Goal: Task Accomplishment & Management: Use online tool/utility

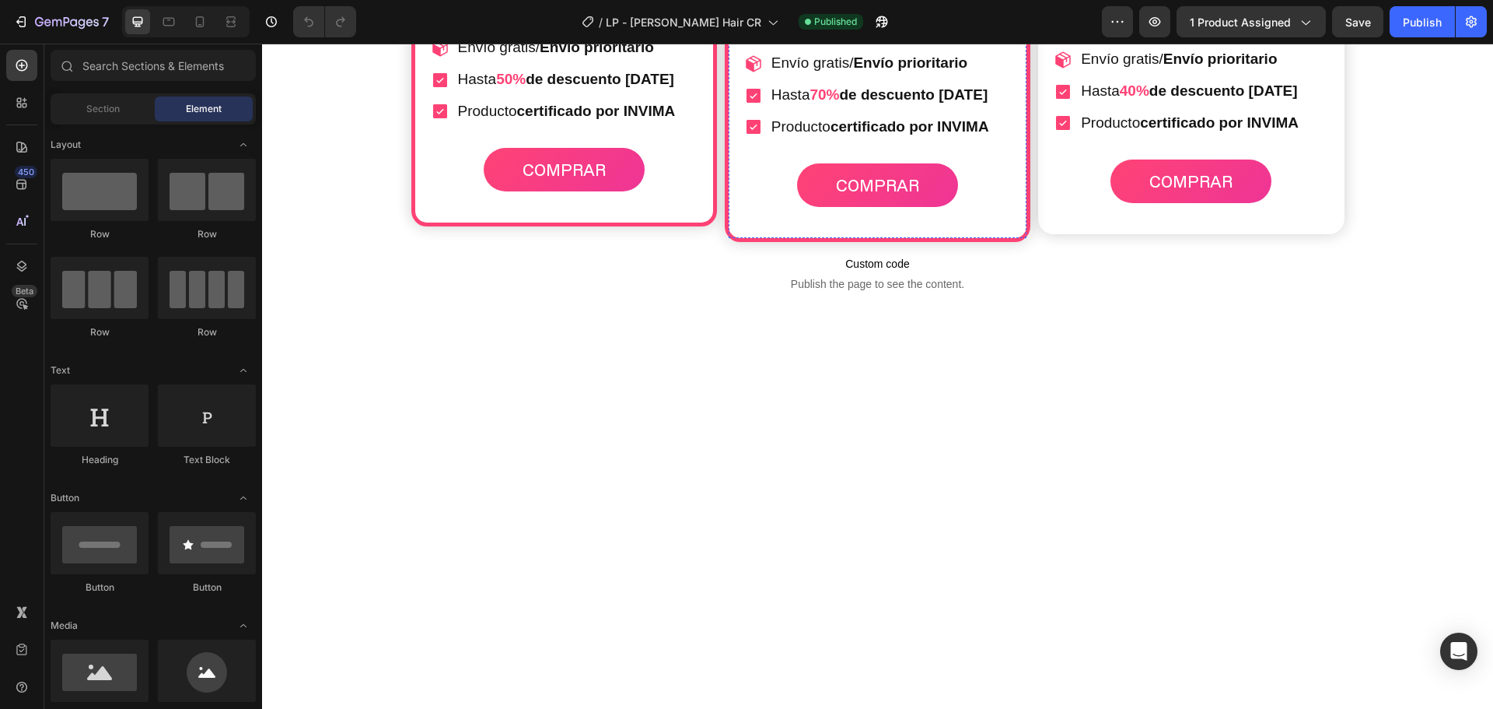
scroll to position [5289, 0]
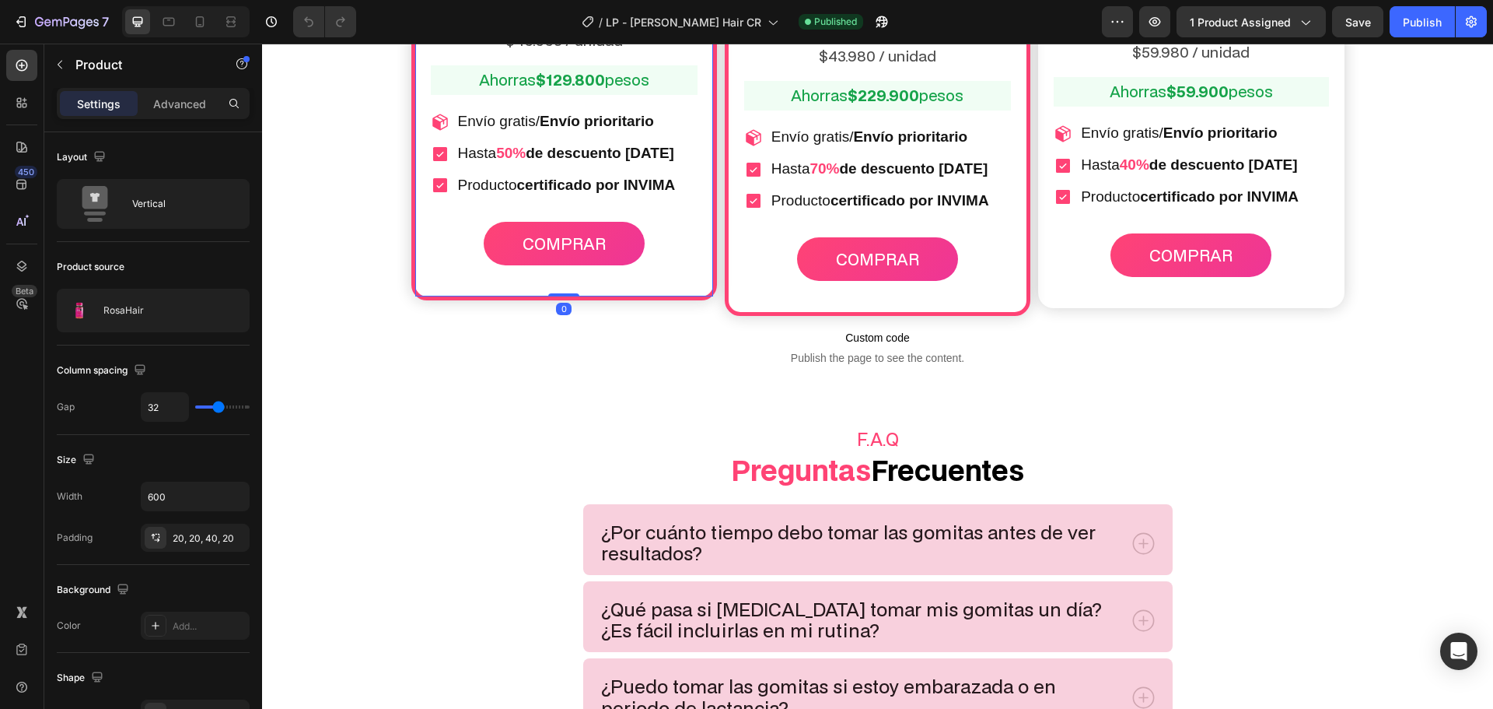
scroll to position [4823, 0]
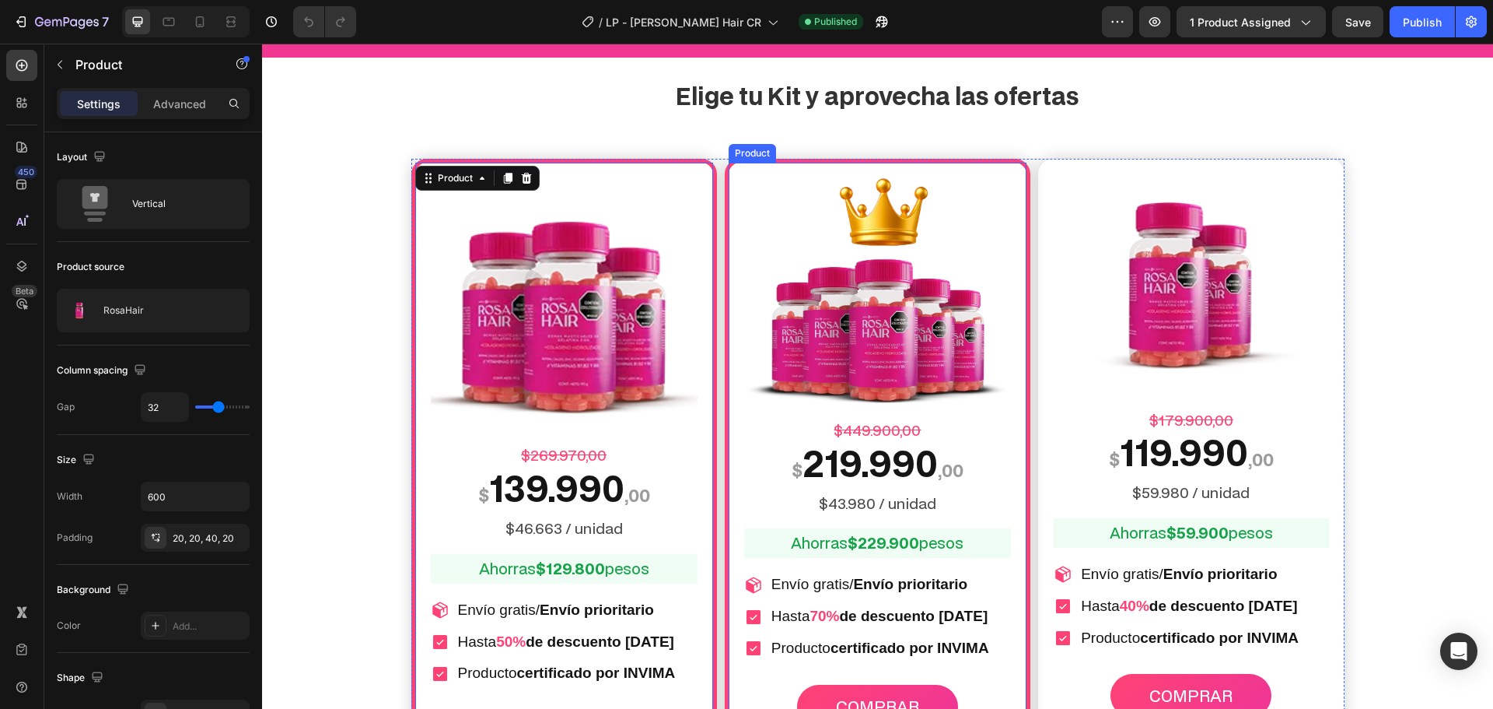
click at [725, 211] on div "Image $449.900,00 Text Block $ 219.990 ,00 Text Block $43.980 / unidad Text Blo…" at bounding box center [878, 461] width 306 height 604
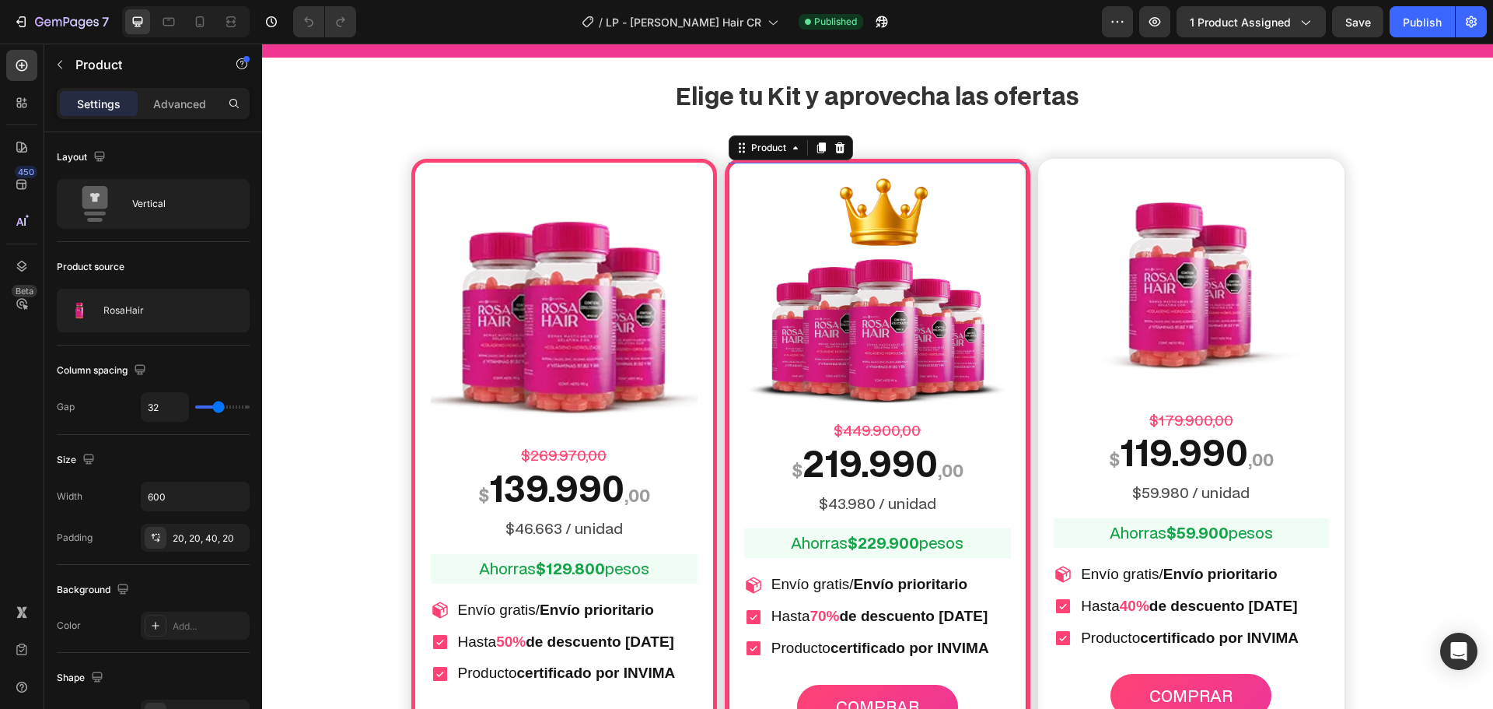
click at [725, 211] on div "Image $449.900,00 Text Block $ 219.990 ,00 Text Block $43.980 / unidad Text Blo…" at bounding box center [878, 461] width 306 height 604
click at [205, 23] on icon at bounding box center [200, 22] width 16 height 16
type input "16"
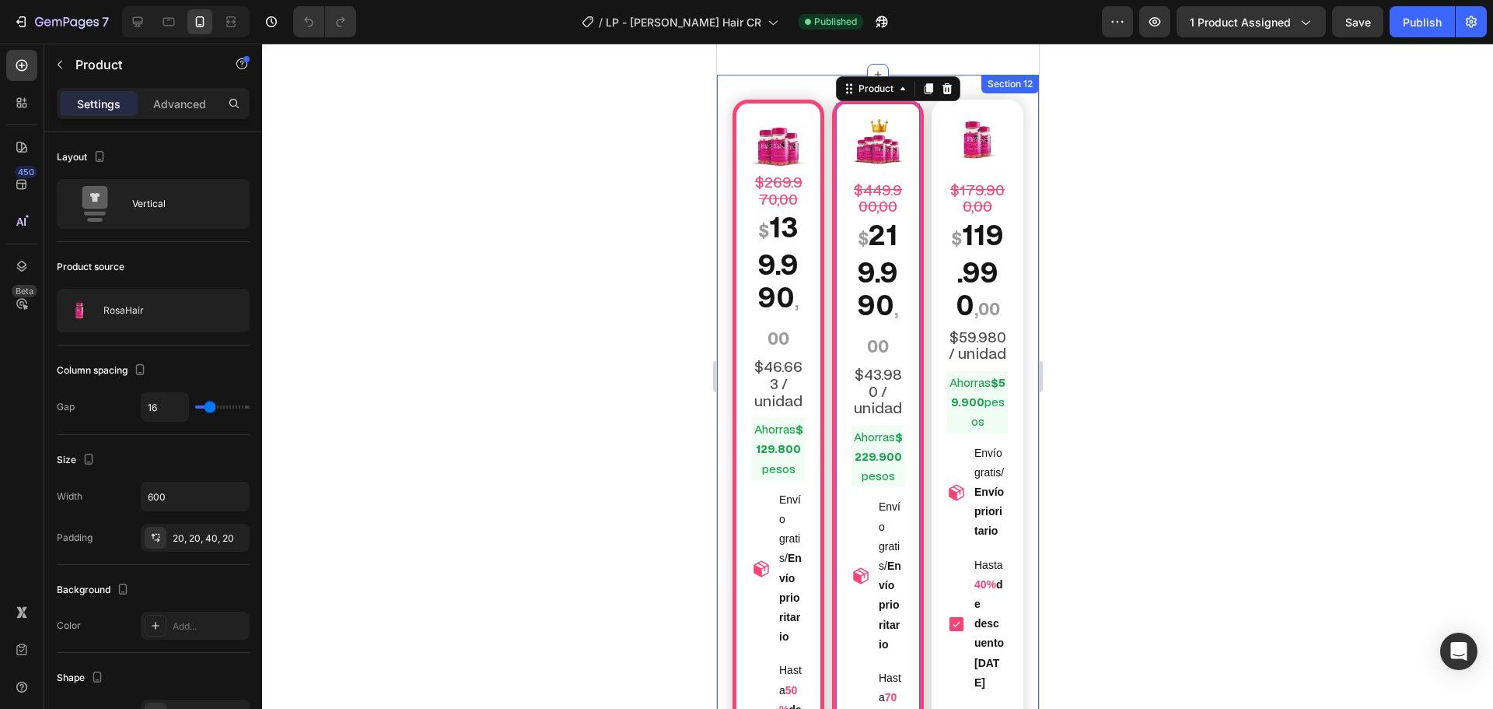
scroll to position [4903, 0]
click at [832, 142] on div "Image $449.900,00 Text Block $ 219.990 ,00 Text Block $43.980 / unidad Text Blo…" at bounding box center [878, 647] width 92 height 1099
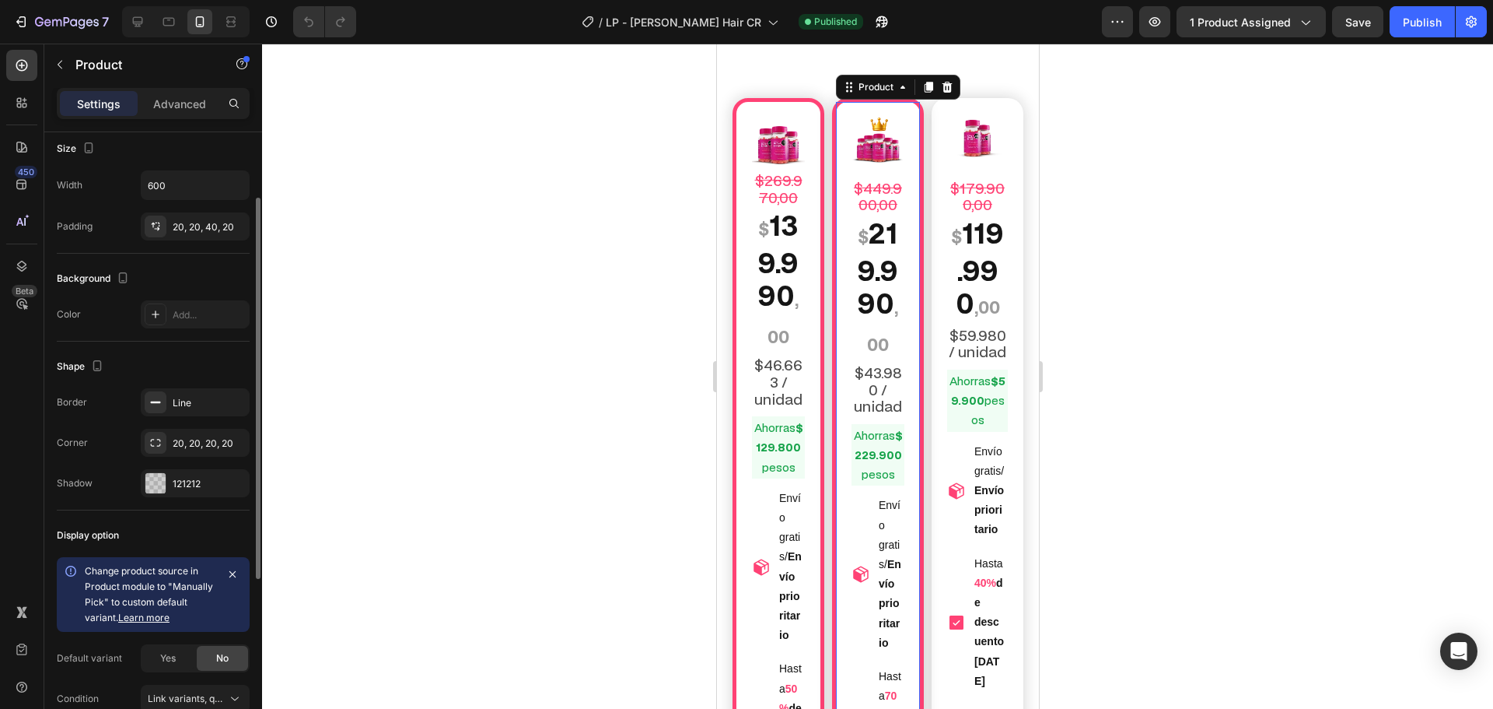
scroll to position [0, 0]
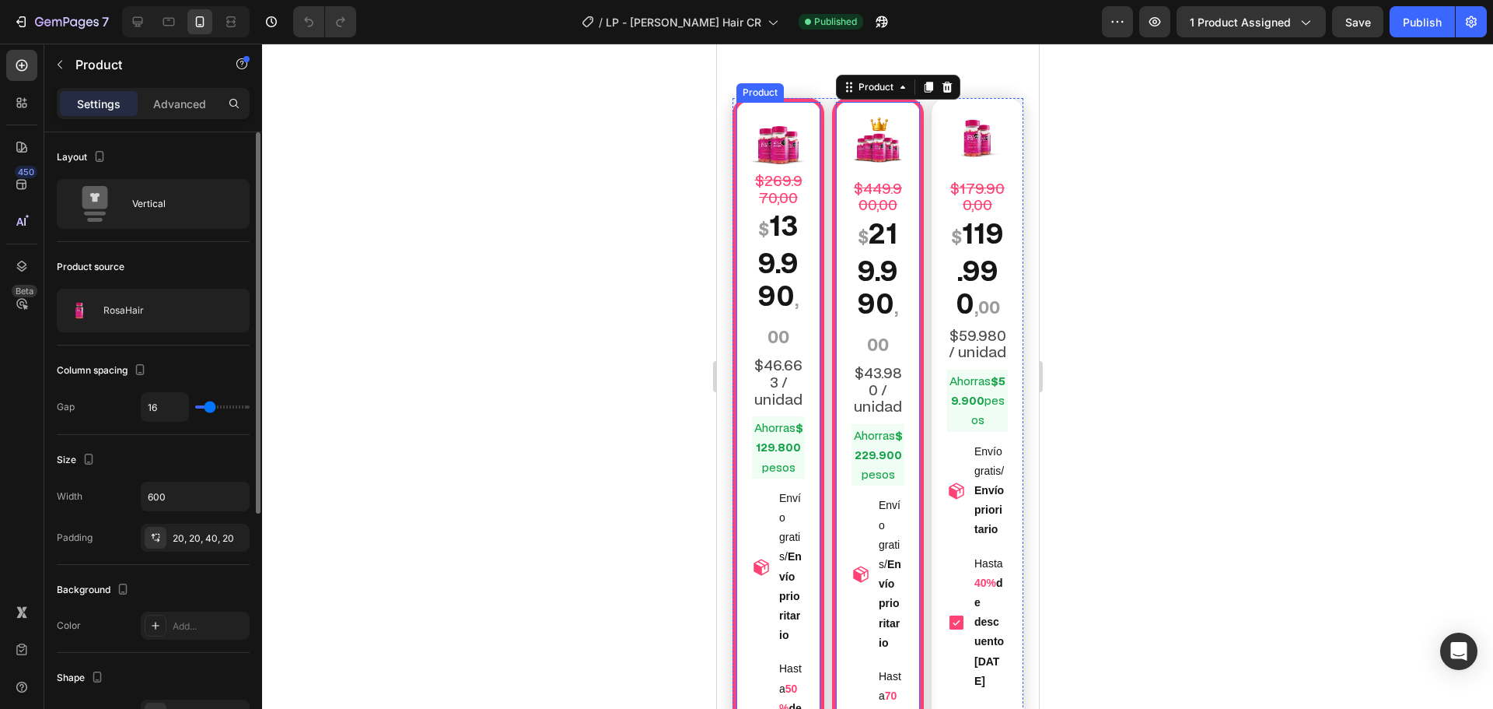
click at [729, 132] on div "Image $269.970,00 Text Block $ 139.990 ,00 Text Block $46.663 / unidad Text Blo…" at bounding box center [877, 678] width 322 height 1211
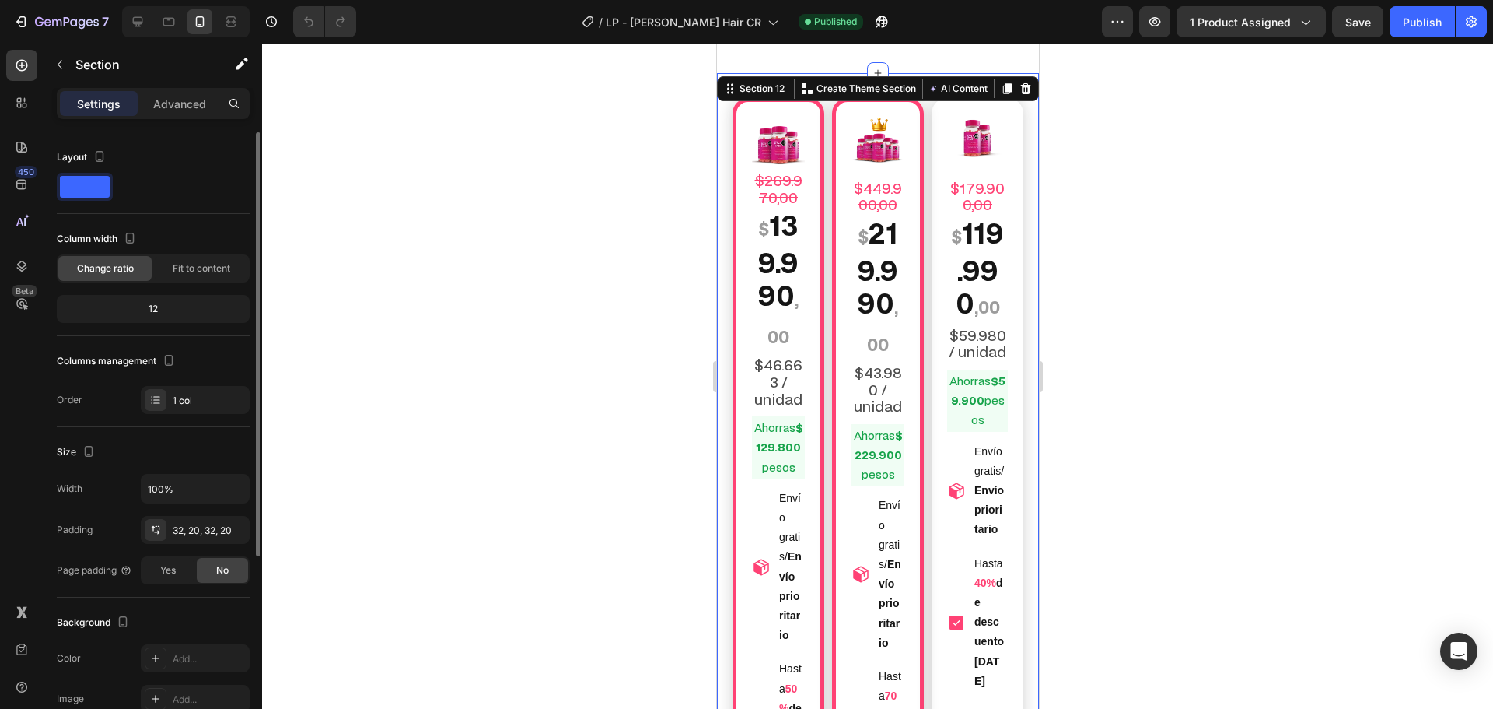
click at [100, 186] on span at bounding box center [85, 187] width 50 height 22
click at [193, 400] on div "1 col" at bounding box center [209, 401] width 73 height 14
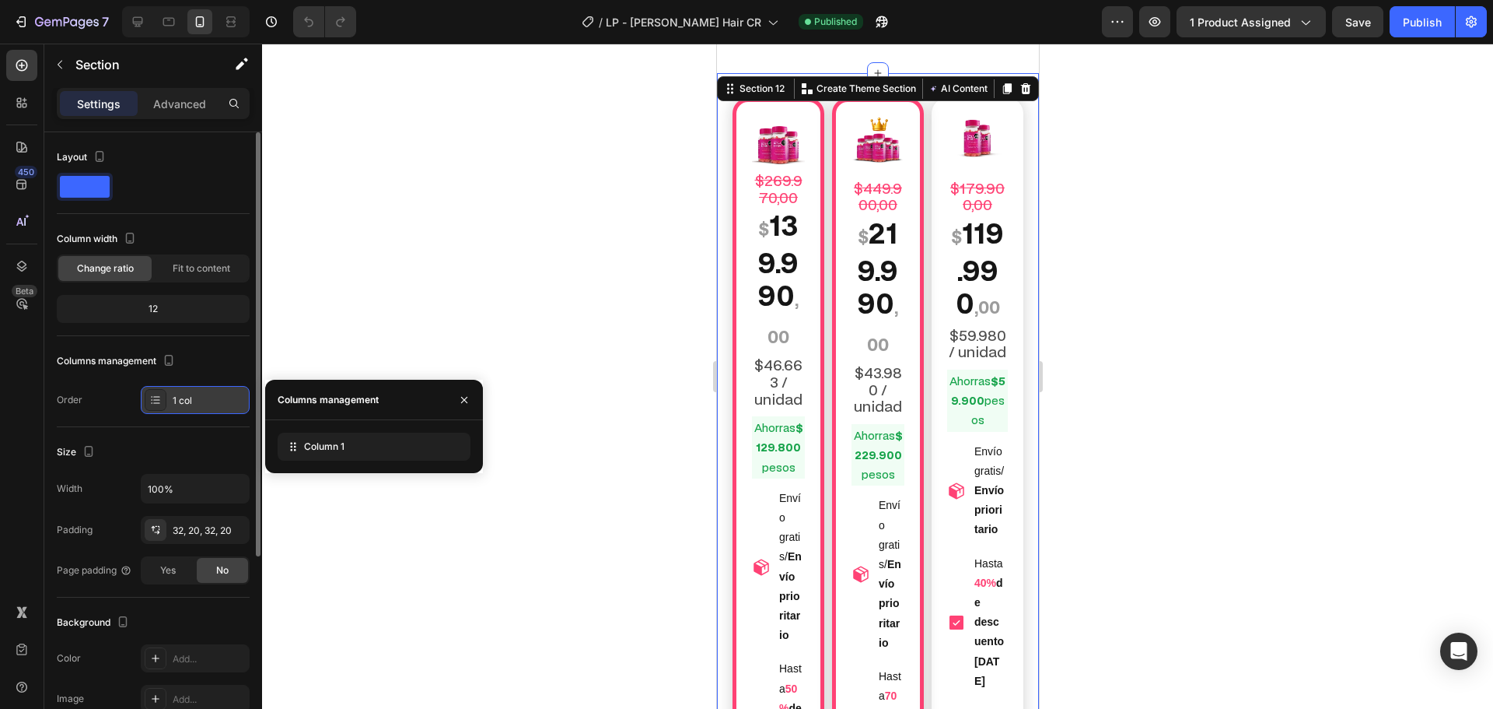
click at [193, 400] on div "1 col" at bounding box center [209, 401] width 73 height 14
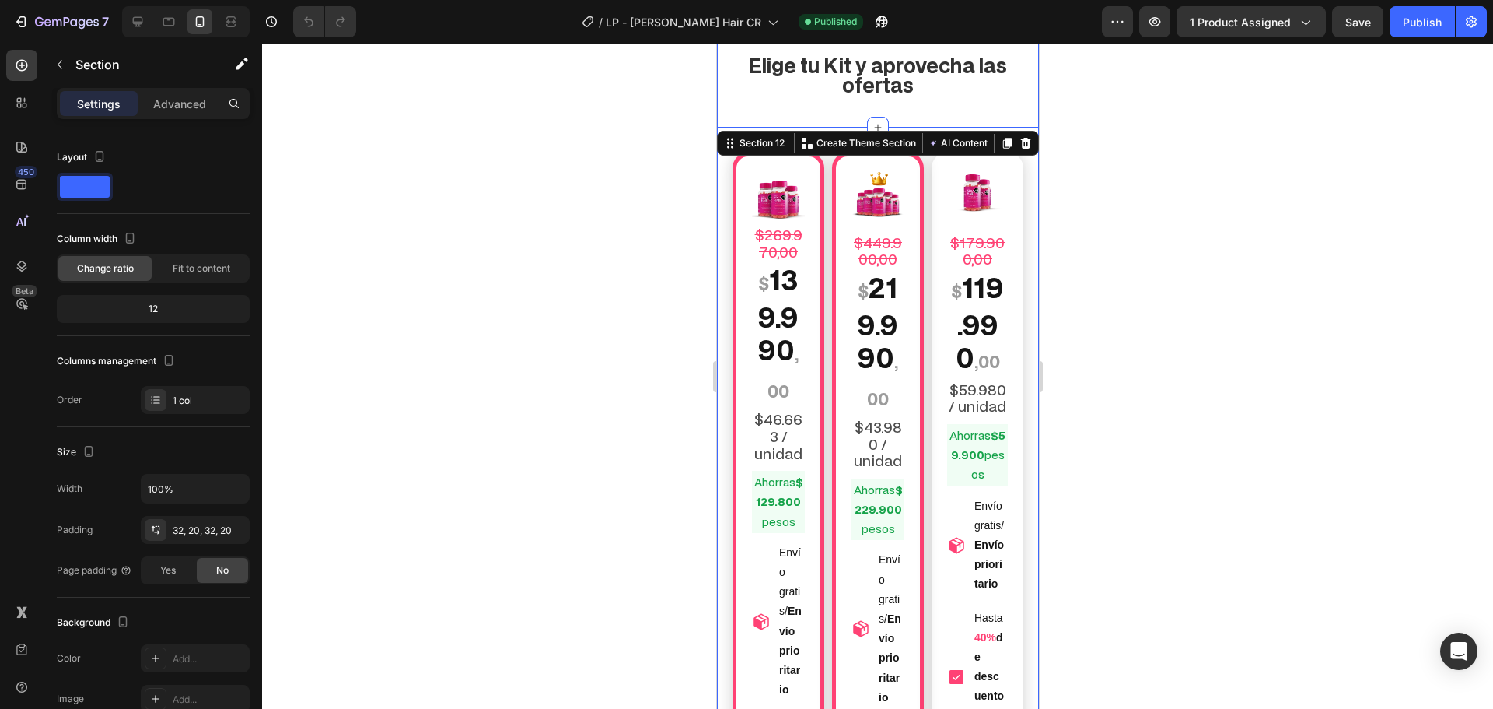
scroll to position [4592, 0]
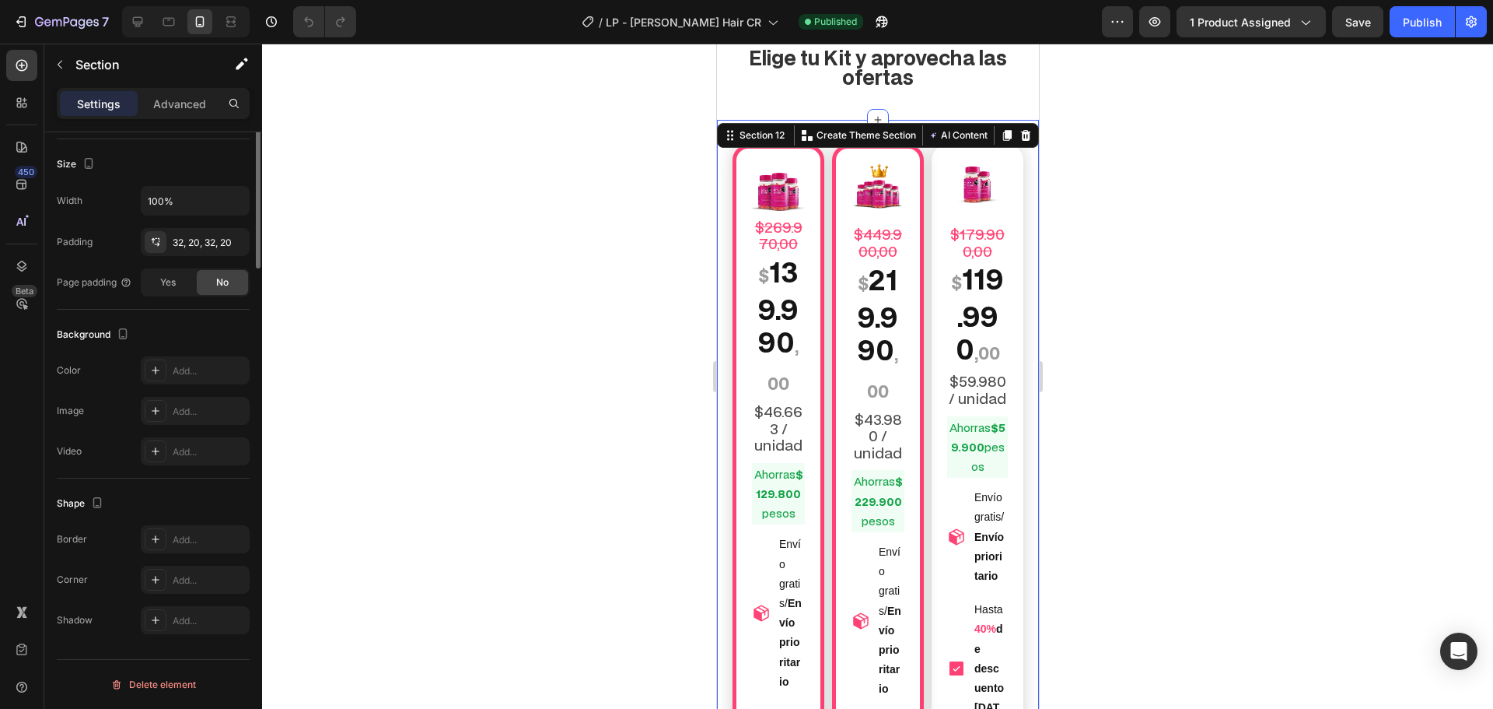
scroll to position [0, 0]
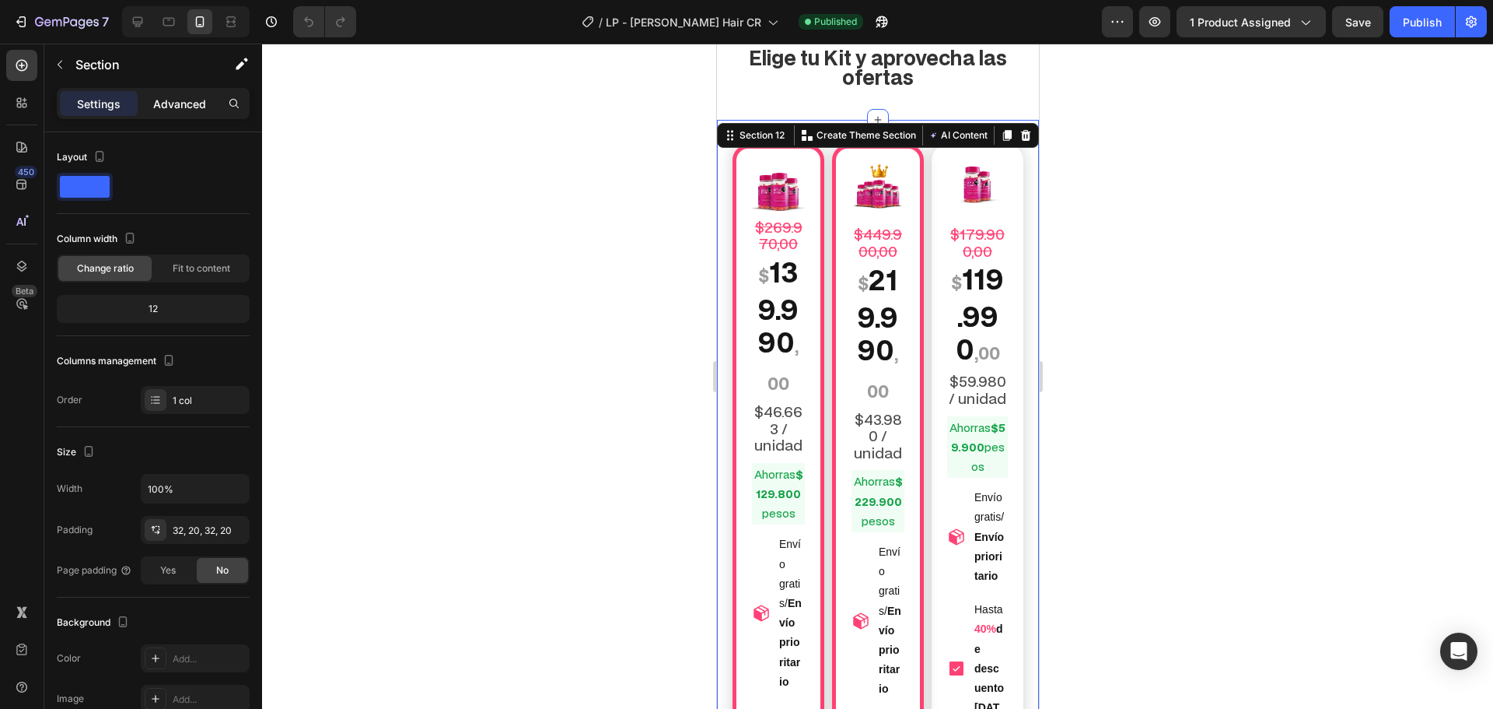
drag, startPoint x: 184, startPoint y: 129, endPoint x: 187, endPoint y: 105, distance: 24.4
click at [184, 127] on div "Settings Advanced" at bounding box center [153, 110] width 218 height 44
click at [187, 105] on p "Advanced" at bounding box center [179, 104] width 53 height 16
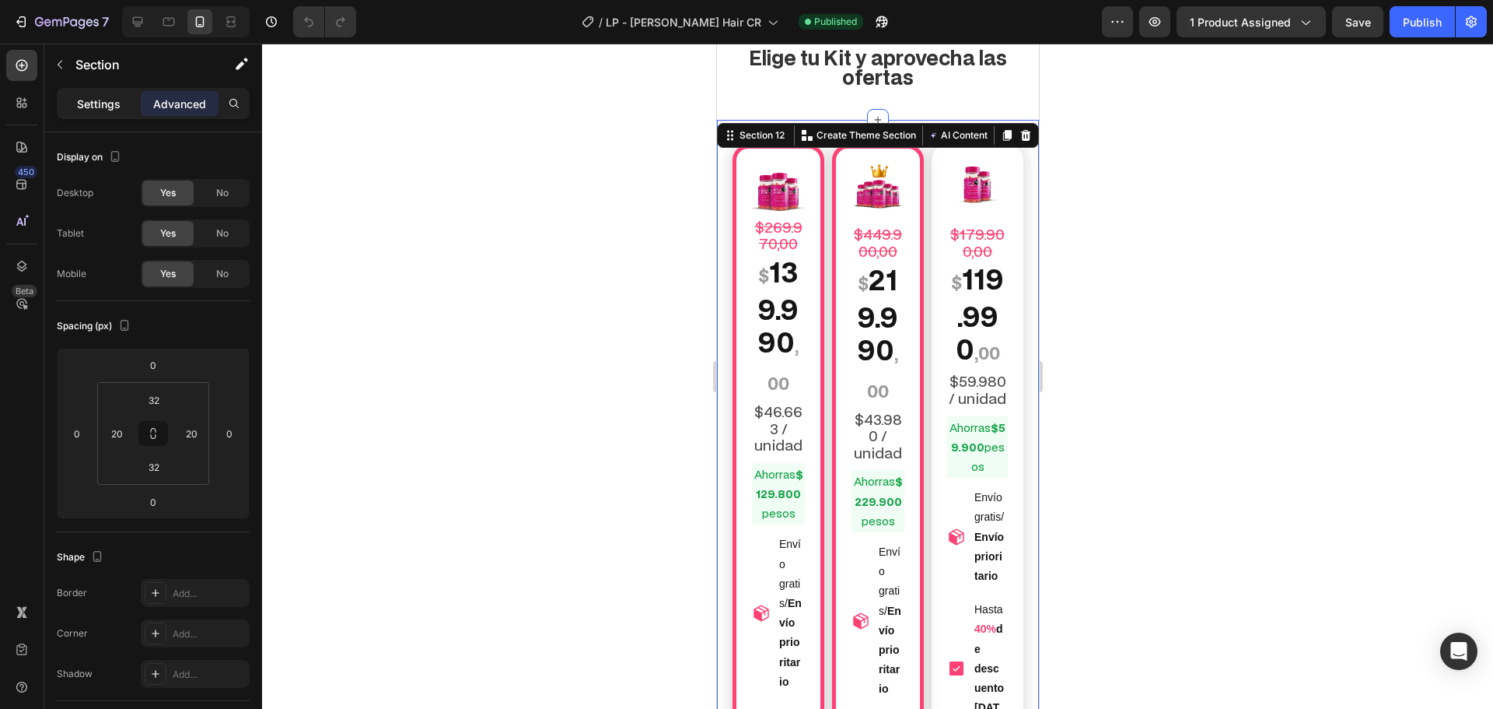
click at [100, 101] on p "Settings" at bounding box center [99, 104] width 44 height 16
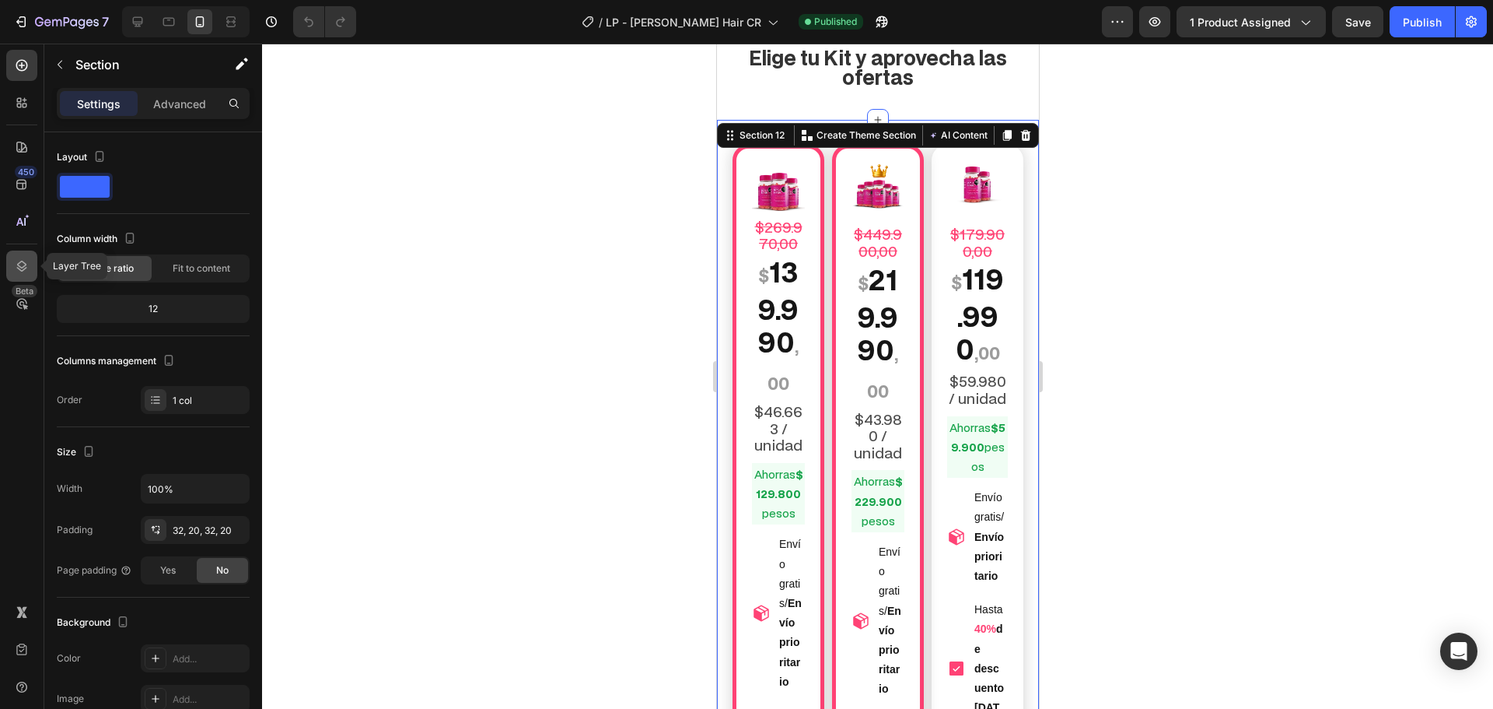
click at [21, 263] on icon at bounding box center [22, 266] width 16 height 16
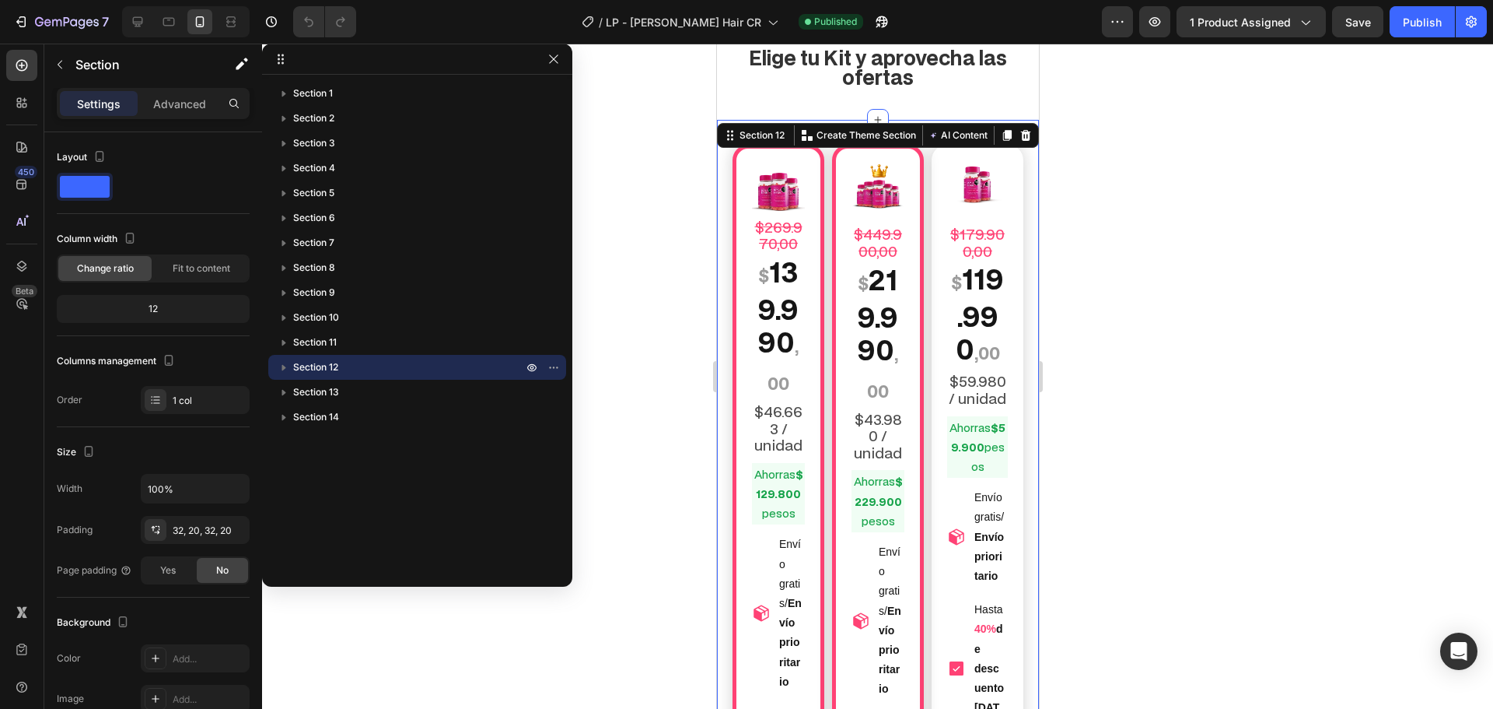
click at [285, 369] on icon "button" at bounding box center [284, 368] width 4 height 6
click at [379, 413] on p "Row 1 col" at bounding box center [424, 417] width 201 height 16
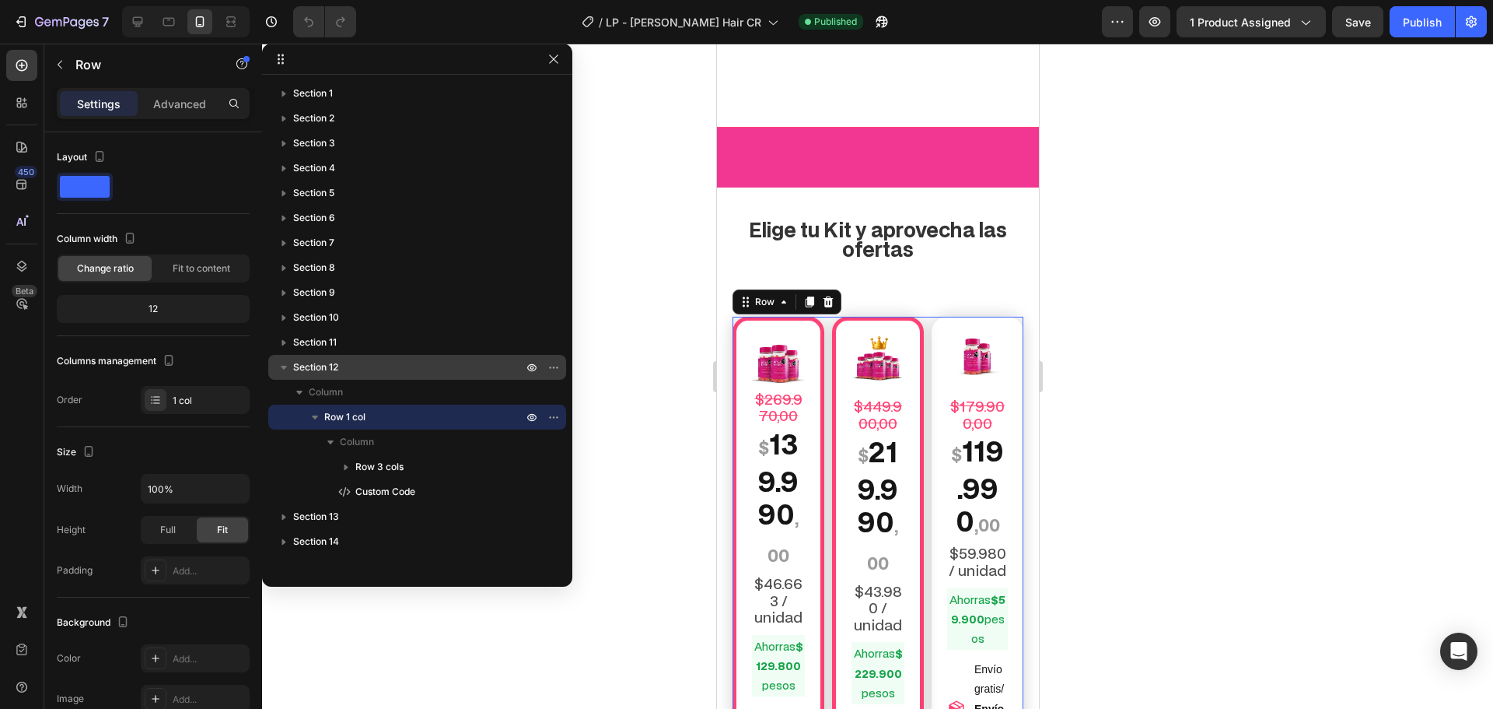
scroll to position [4877, 0]
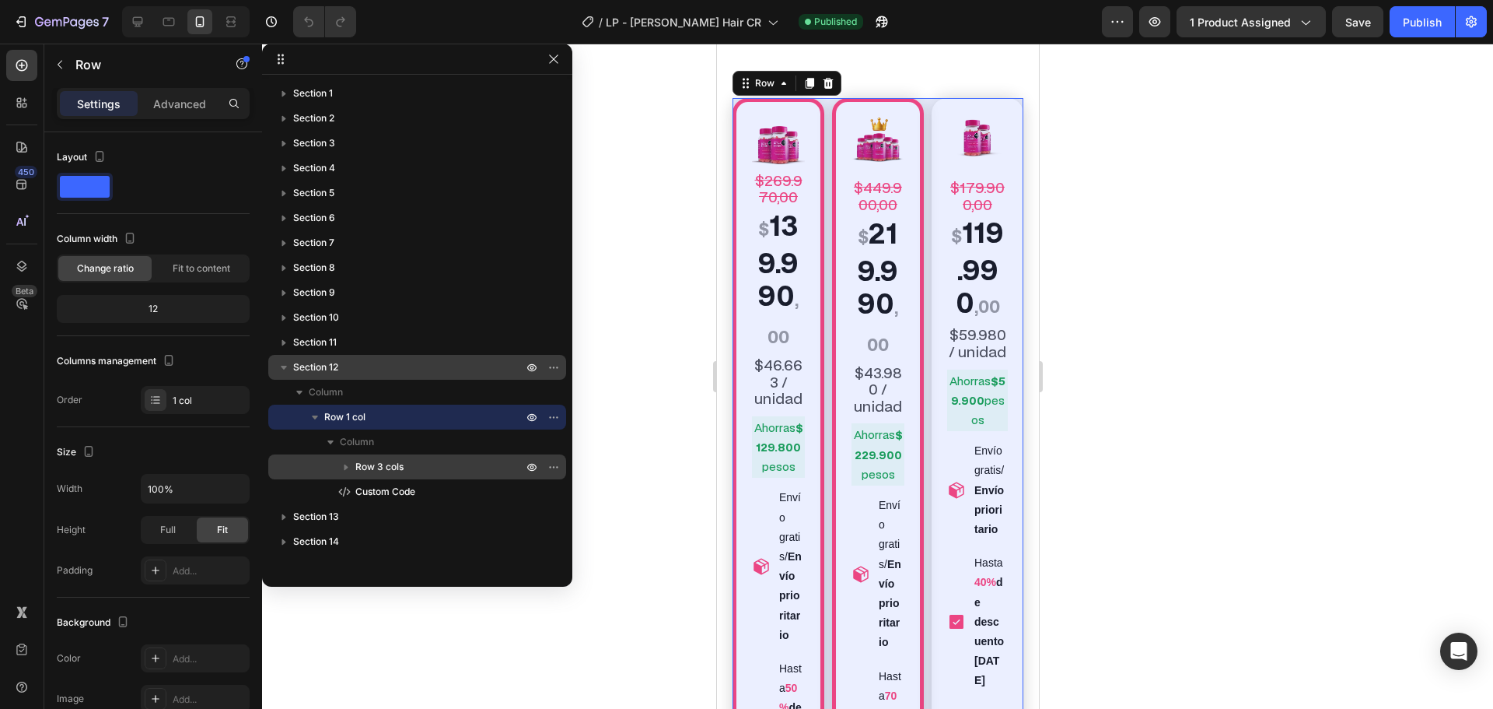
click at [427, 465] on p "Row 3 cols" at bounding box center [440, 467] width 170 height 16
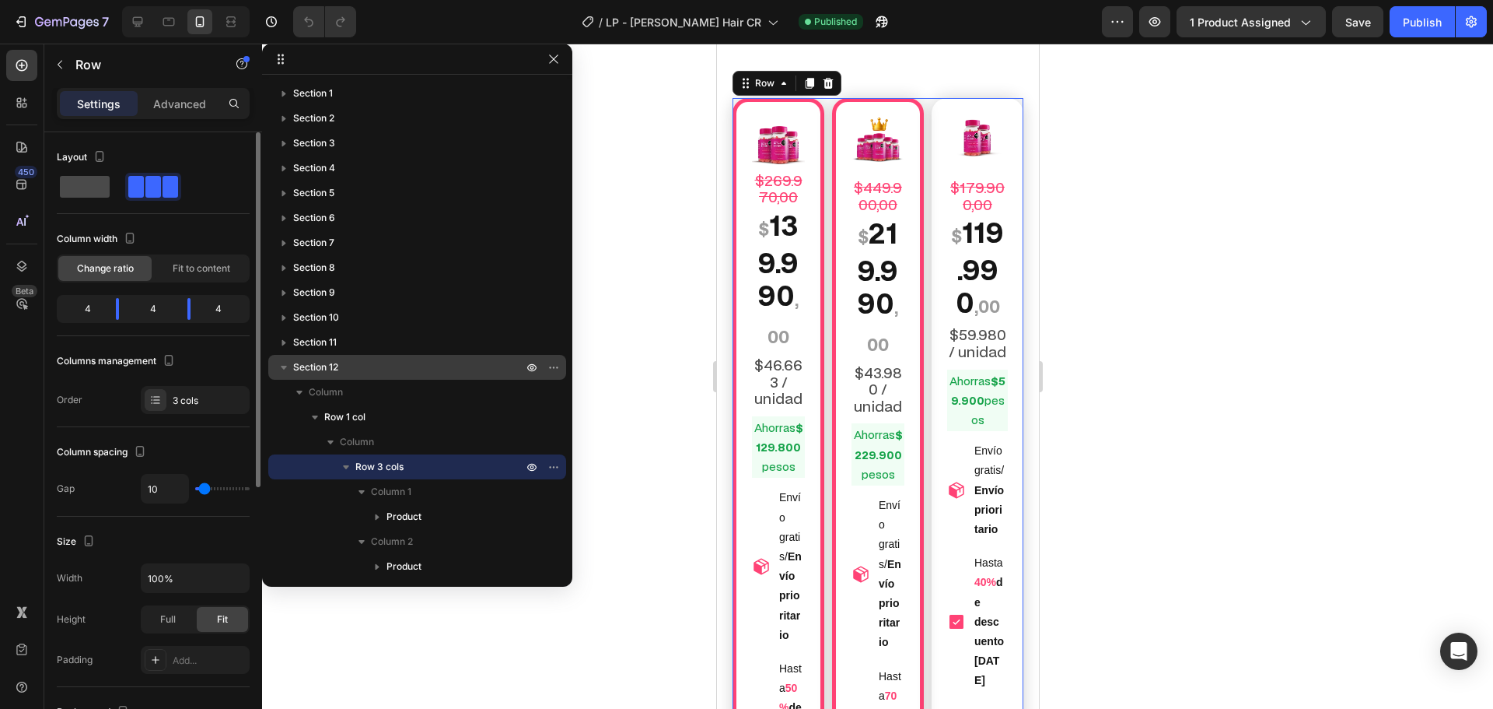
click at [93, 189] on span at bounding box center [85, 187] width 50 height 22
type input "16"
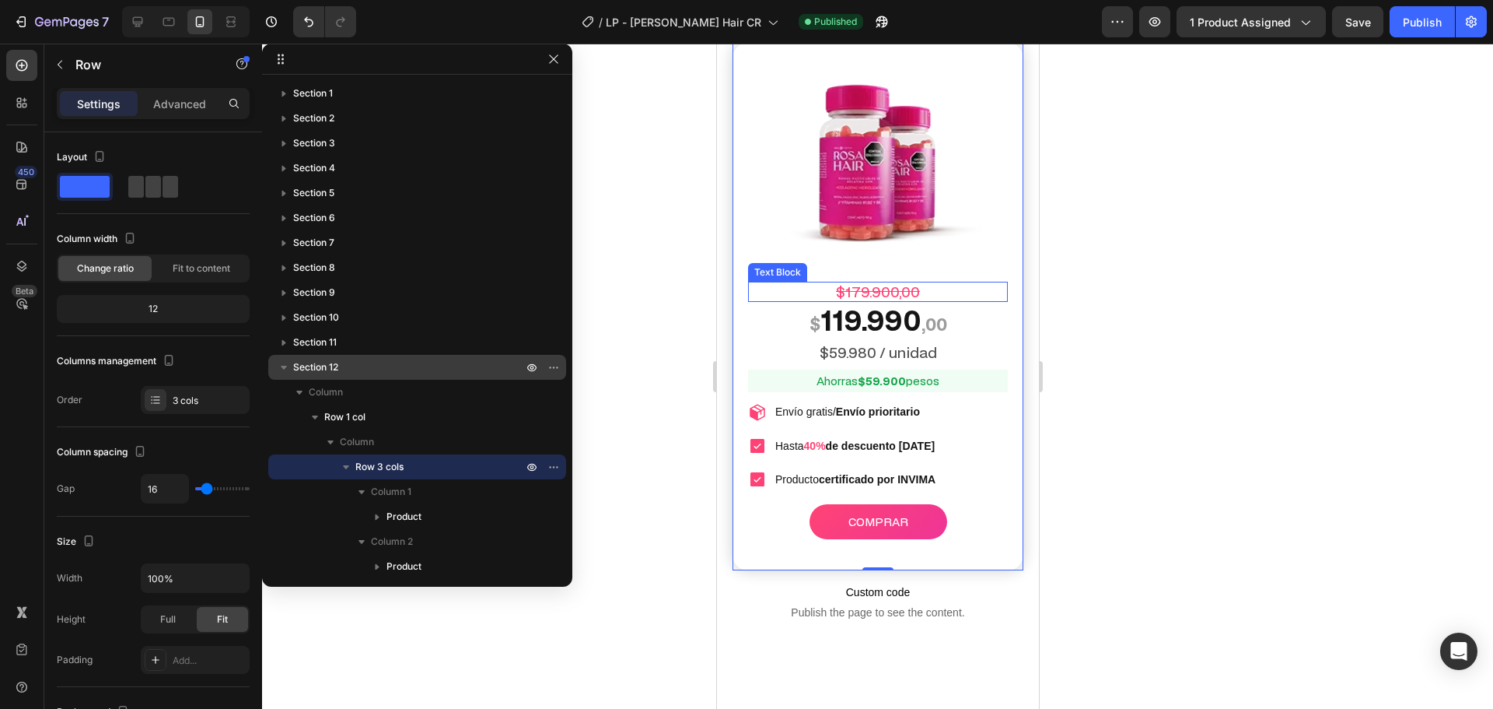
scroll to position [6433, 0]
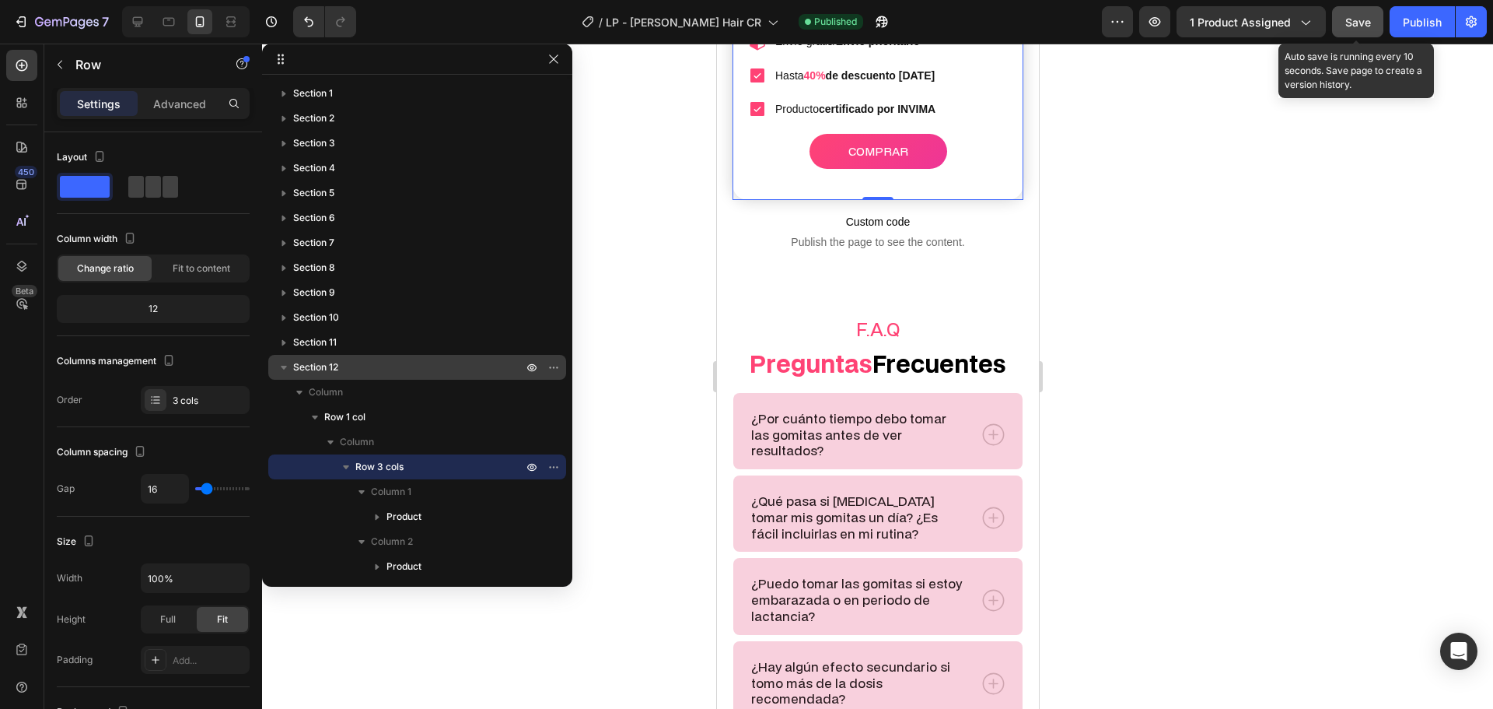
click at [1374, 18] on button "Save" at bounding box center [1357, 21] width 51 height 31
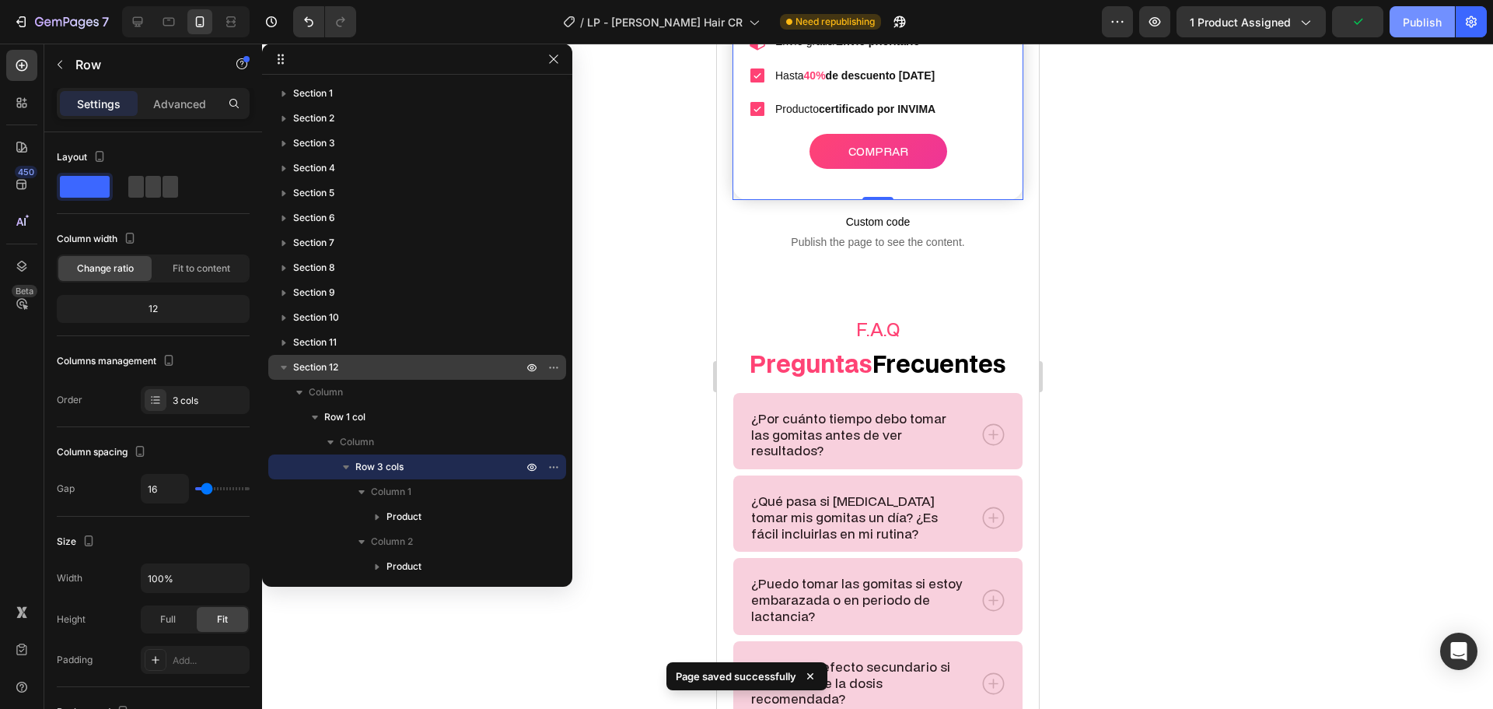
click at [1422, 26] on div "Publish" at bounding box center [1422, 22] width 39 height 16
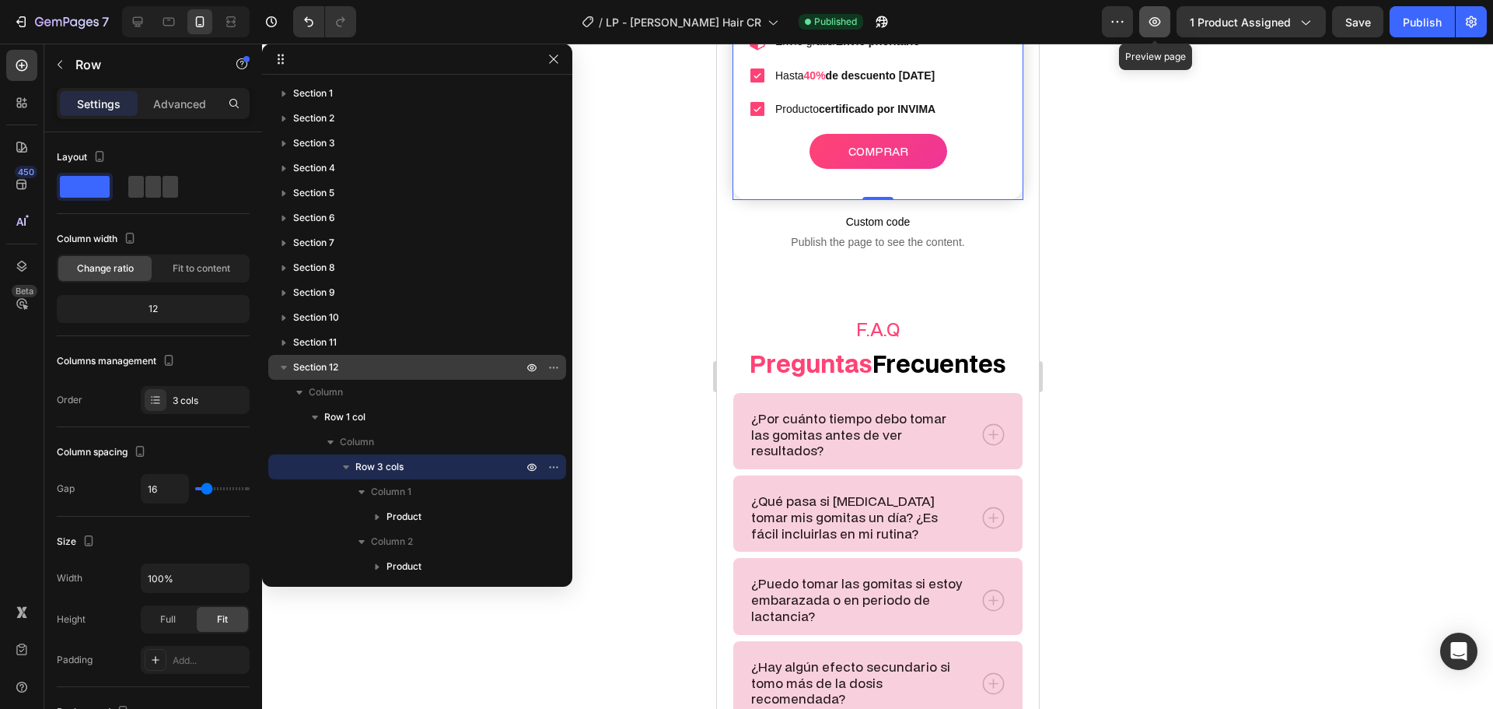
click at [1161, 21] on icon "button" at bounding box center [1155, 22] width 16 height 16
